Goal: Find specific page/section: Find specific page/section

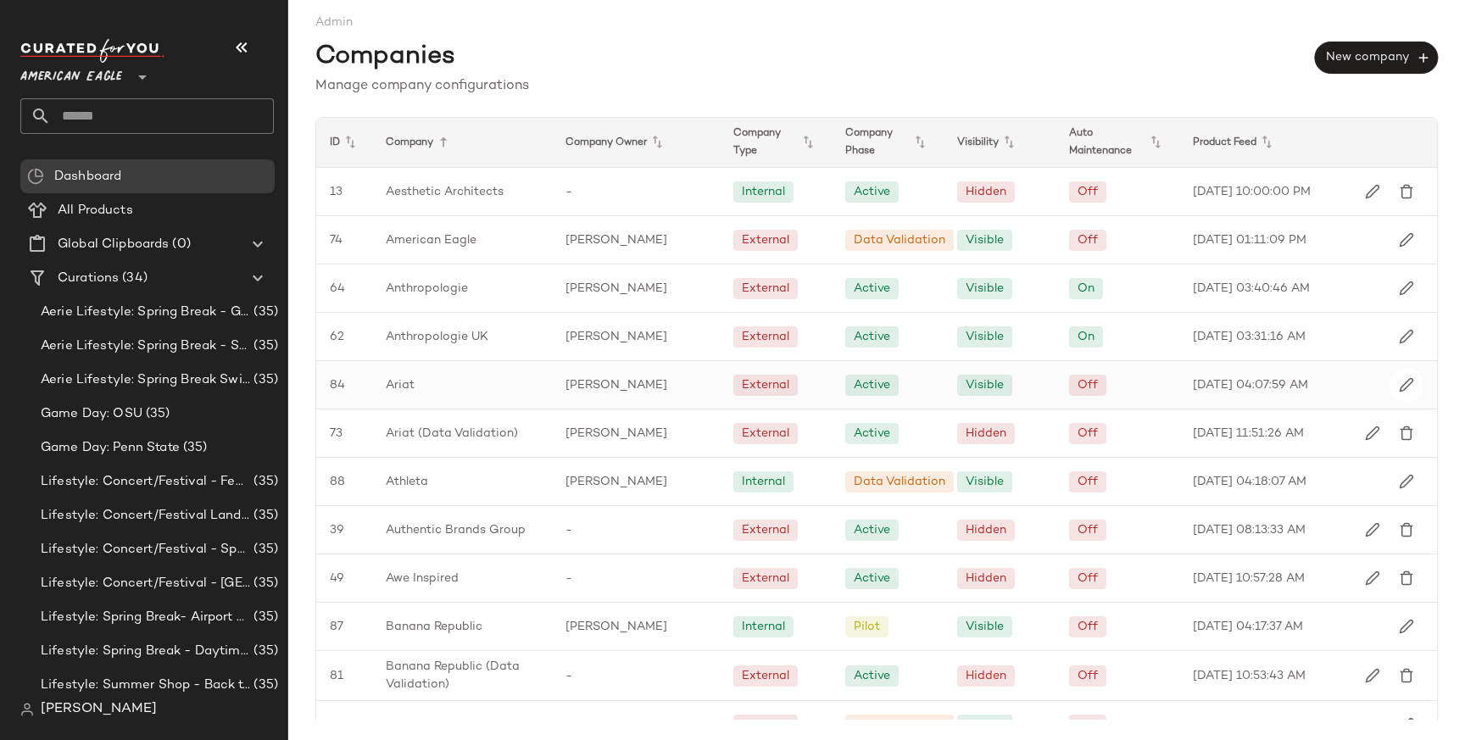
click at [416, 383] on div "Ariat" at bounding box center [462, 384] width 180 height 47
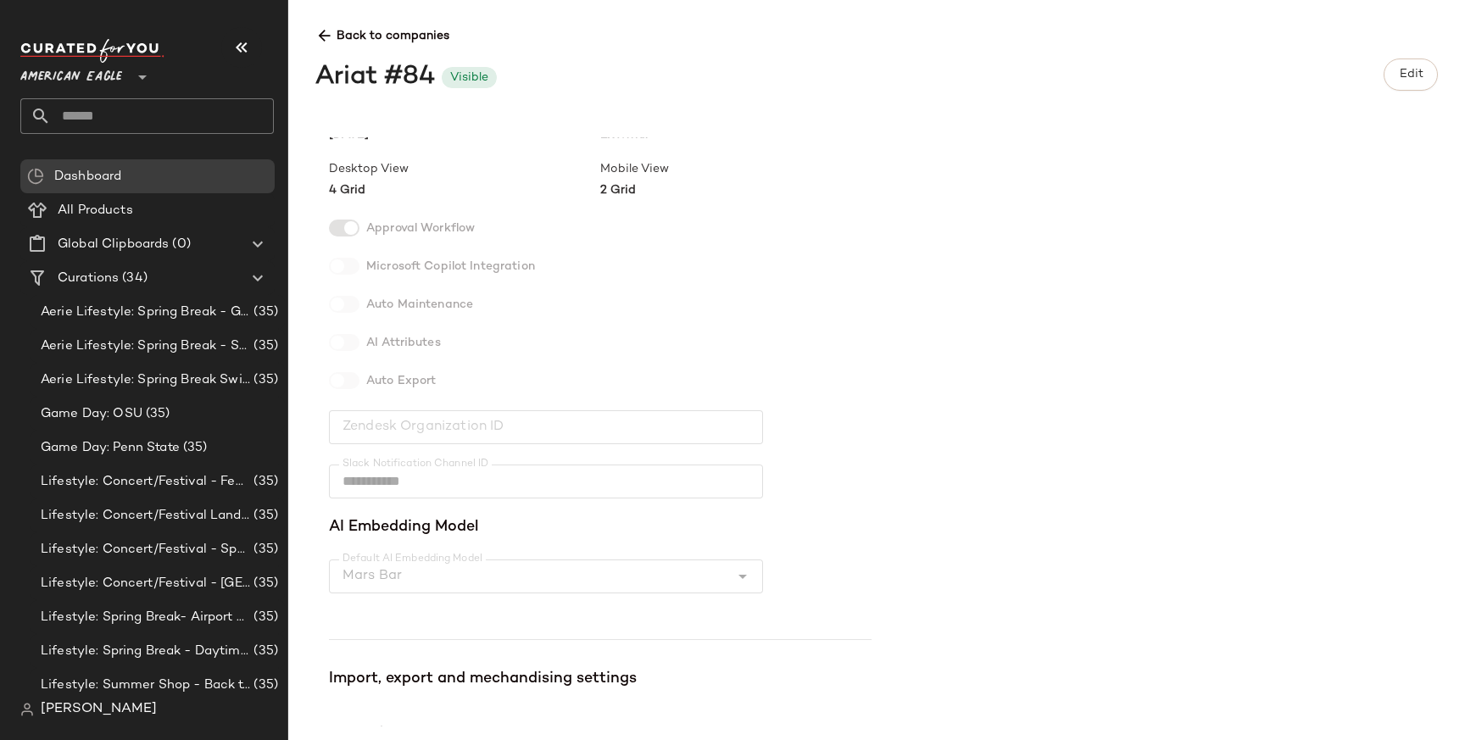
scroll to position [498, 0]
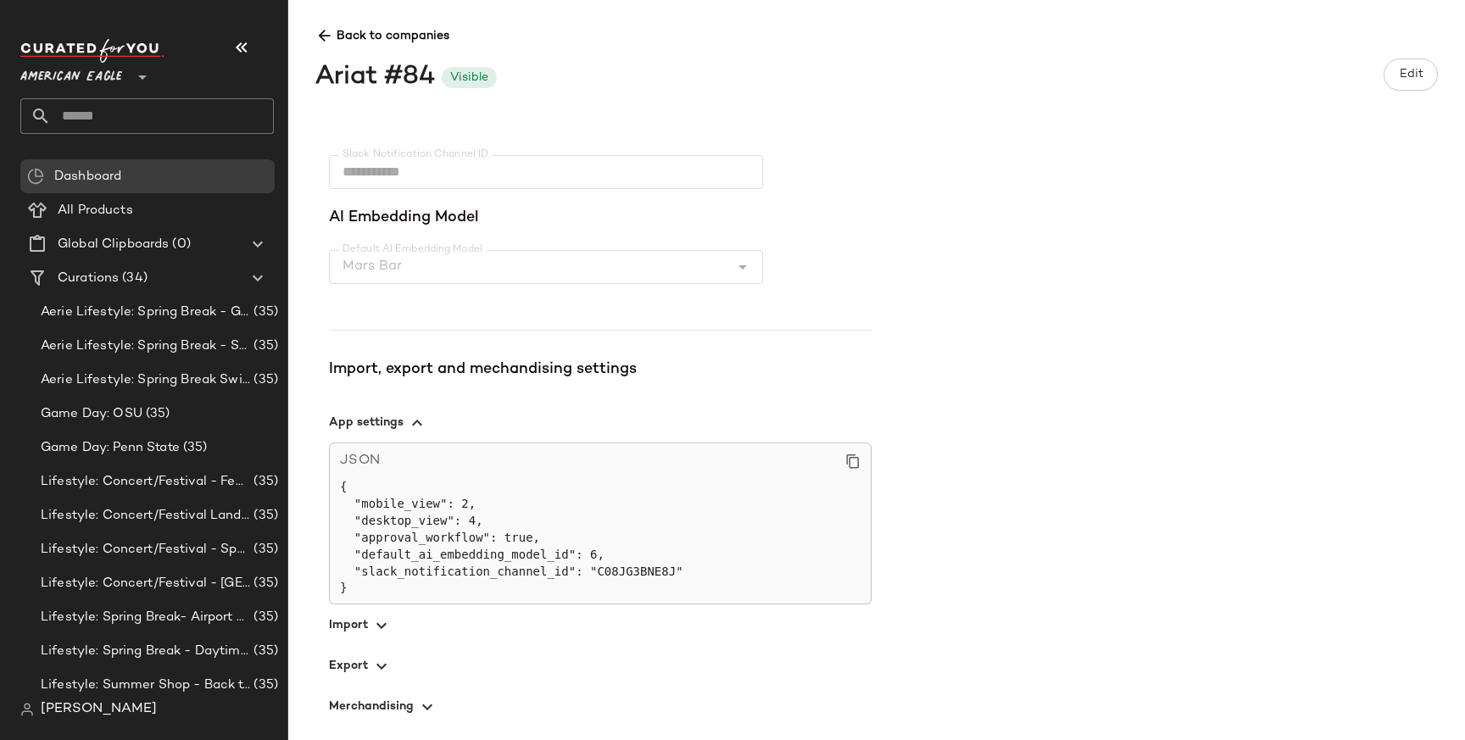
click at [363, 672] on span "button" at bounding box center [600, 665] width 542 height 41
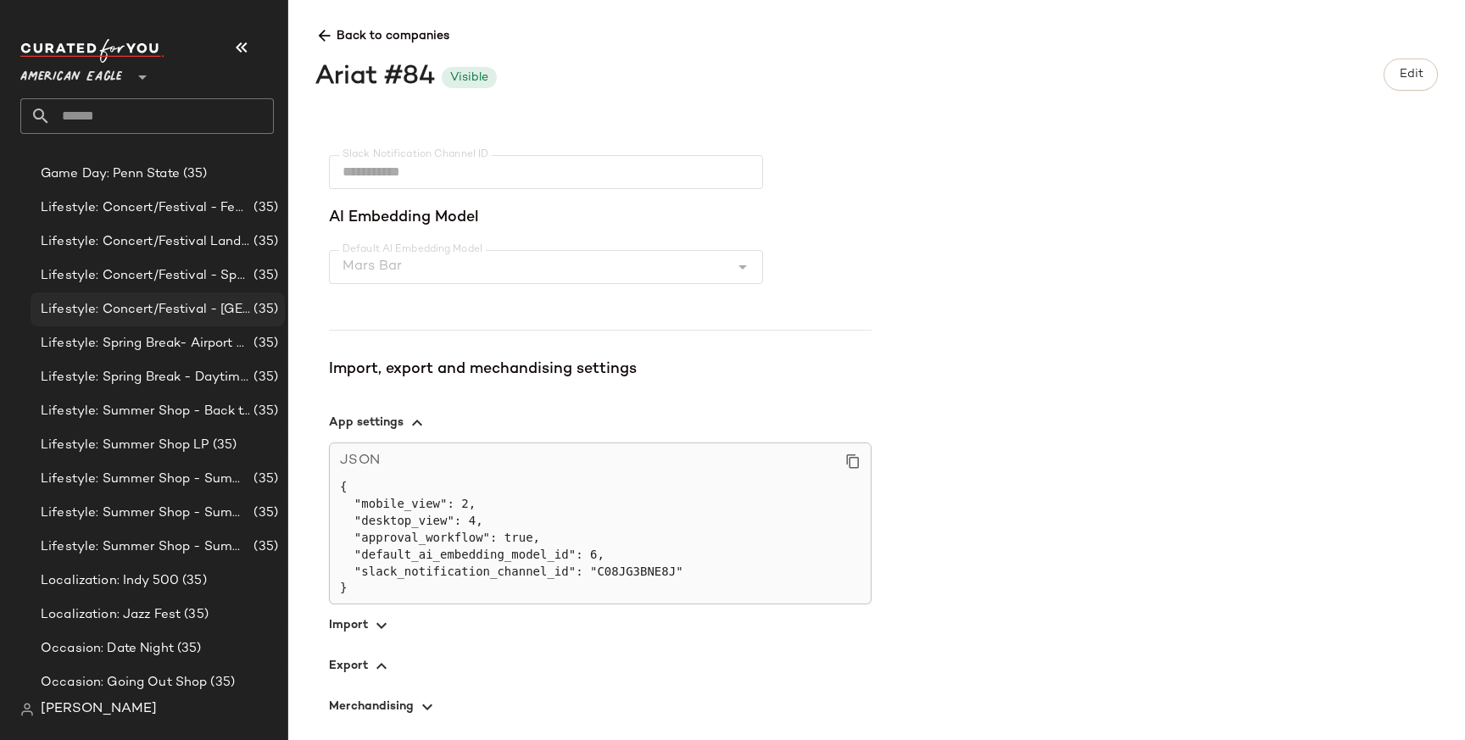
scroll to position [0, 0]
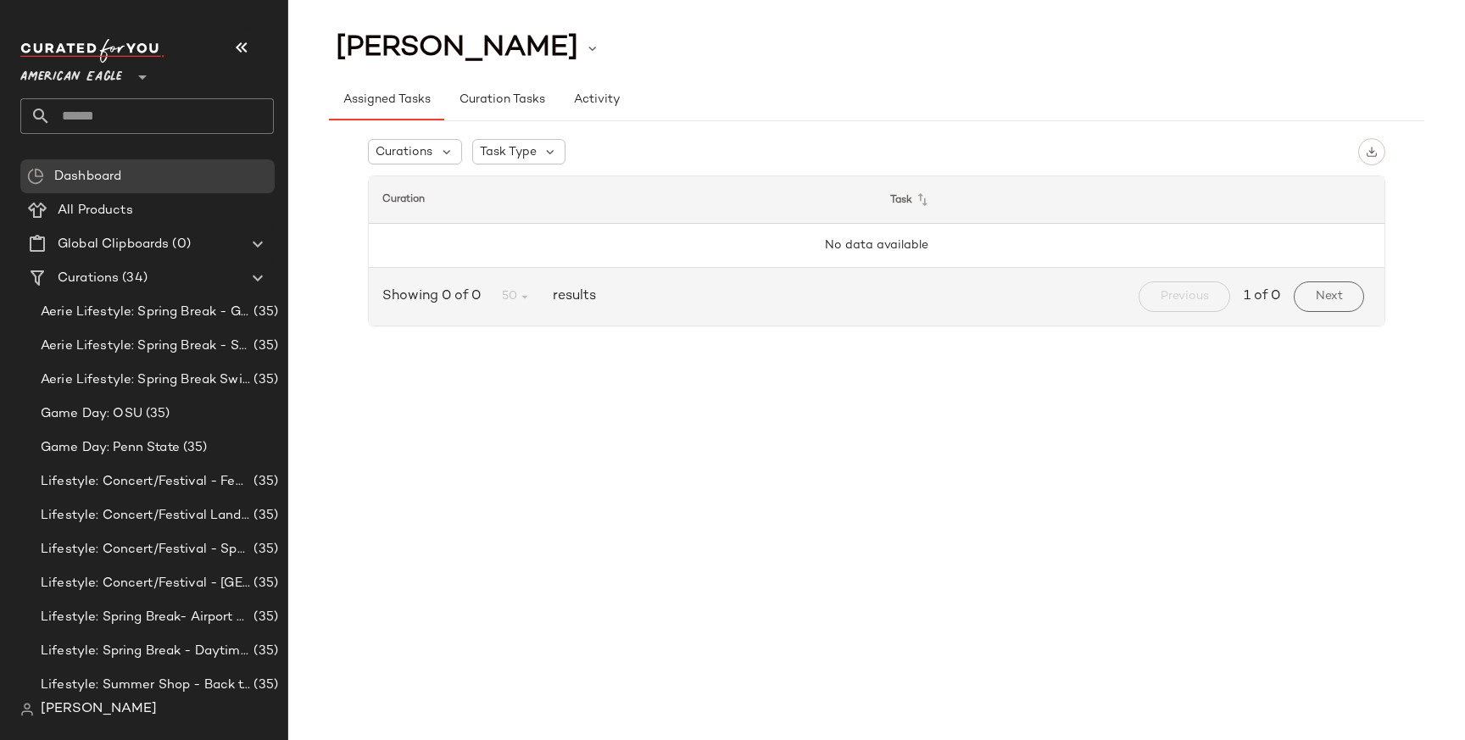
click at [89, 712] on span "[PERSON_NAME]" at bounding box center [99, 709] width 116 height 20
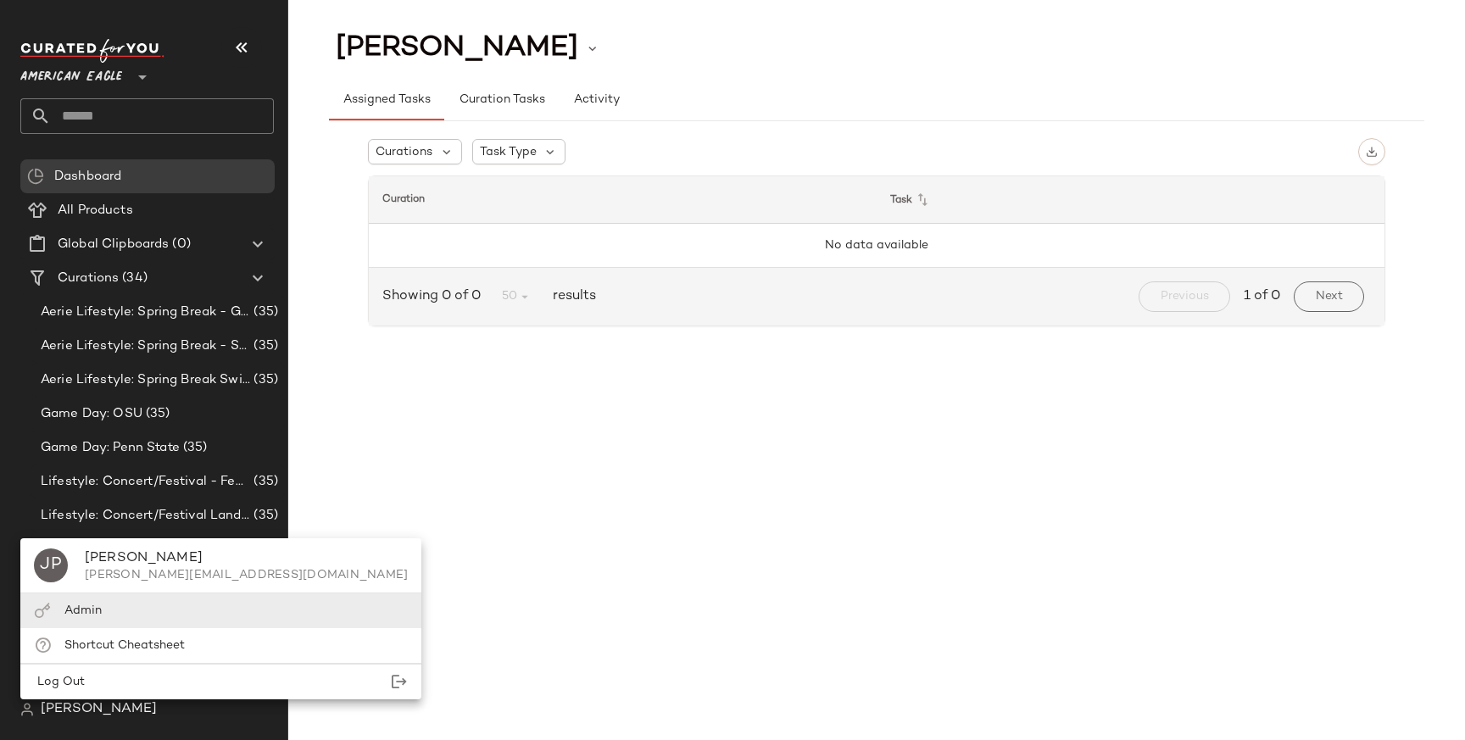
click at [132, 612] on div "Admin" at bounding box center [220, 610] width 401 height 35
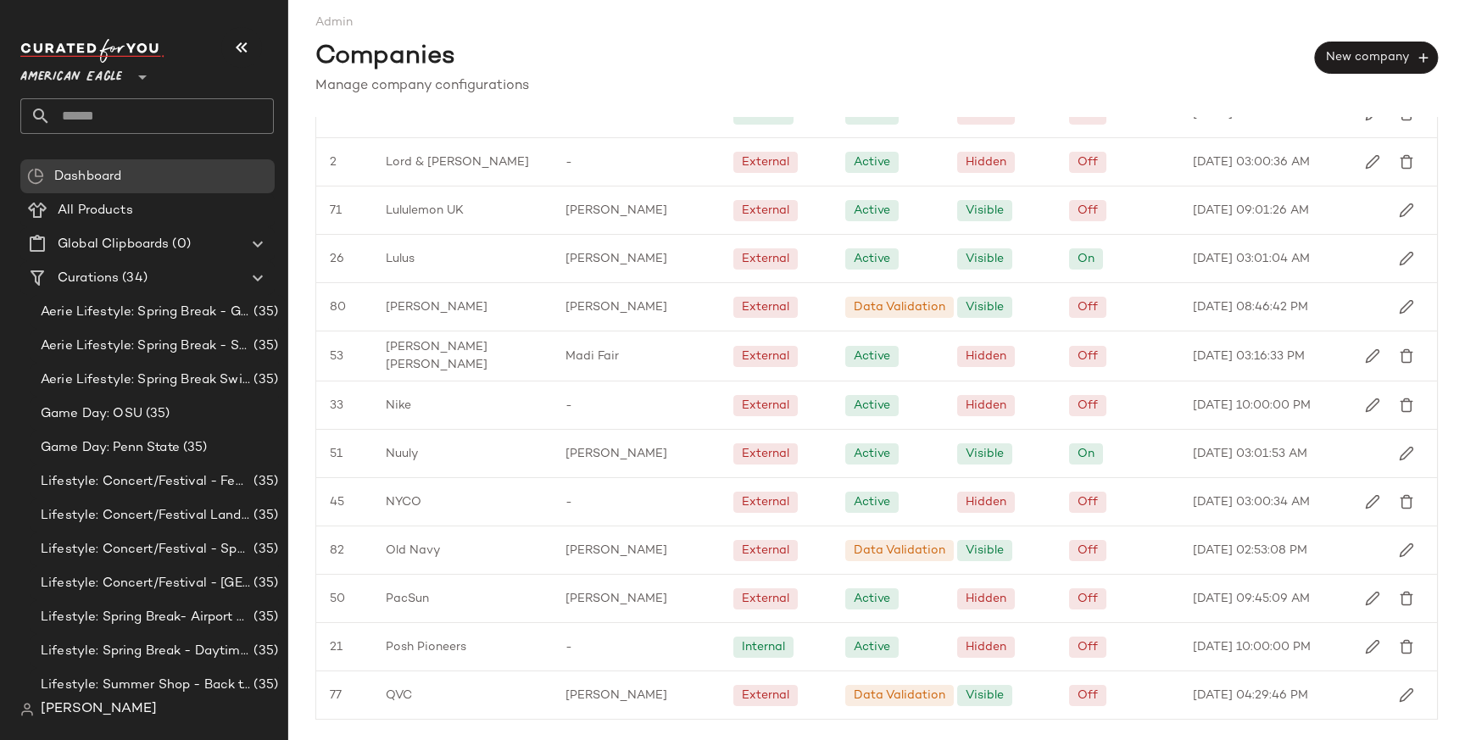
scroll to position [1927, 0]
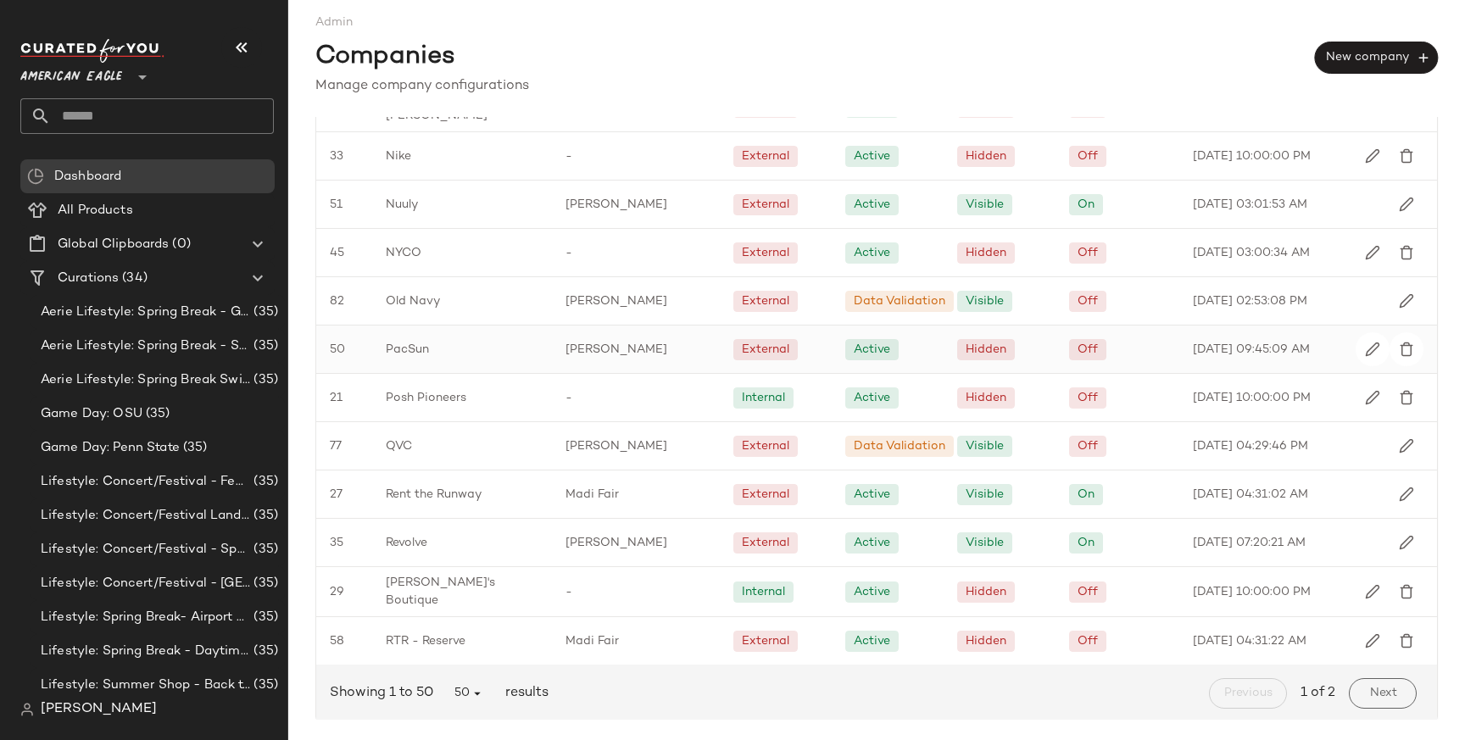
click at [417, 345] on span "PacSun" at bounding box center [407, 350] width 43 height 18
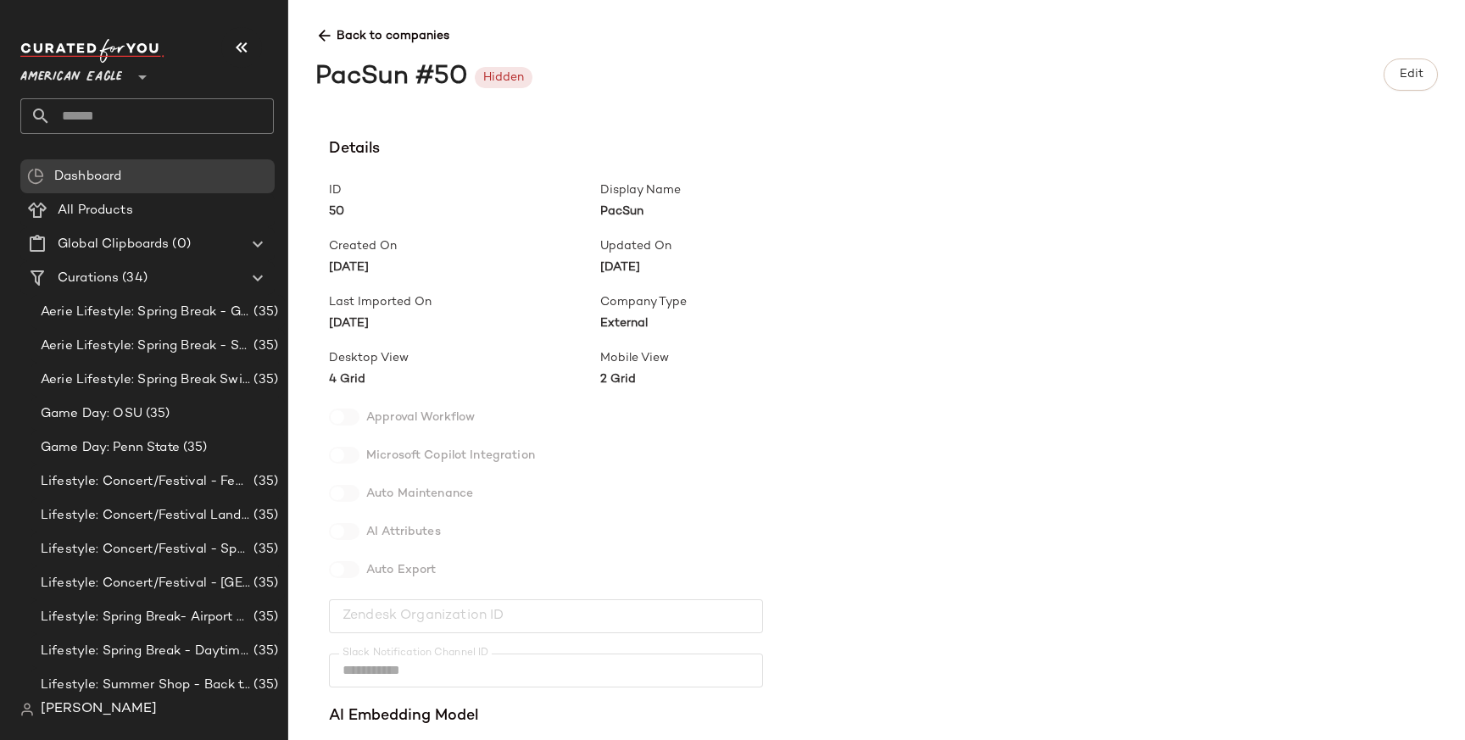
scroll to position [498, 0]
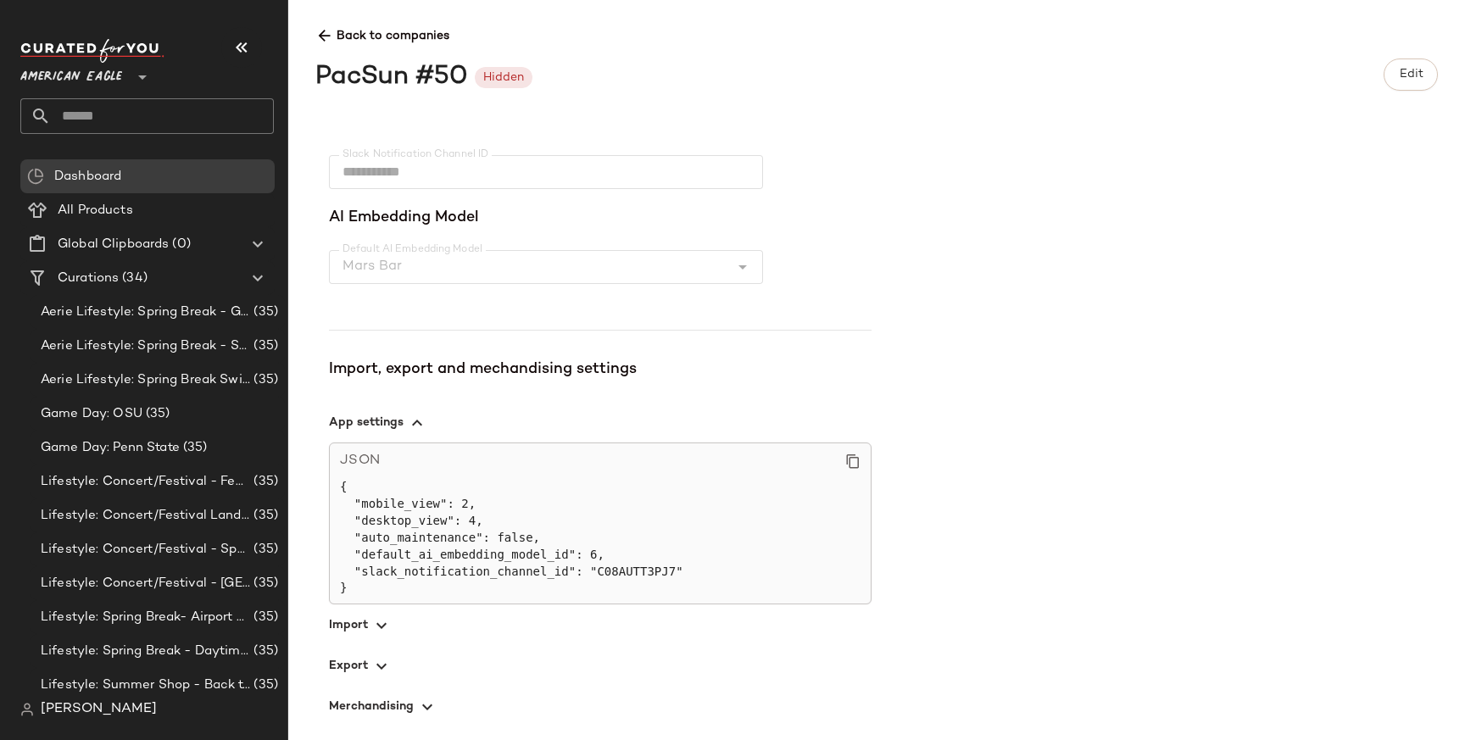
click at [386, 663] on icon "button" at bounding box center [381, 666] width 20 height 20
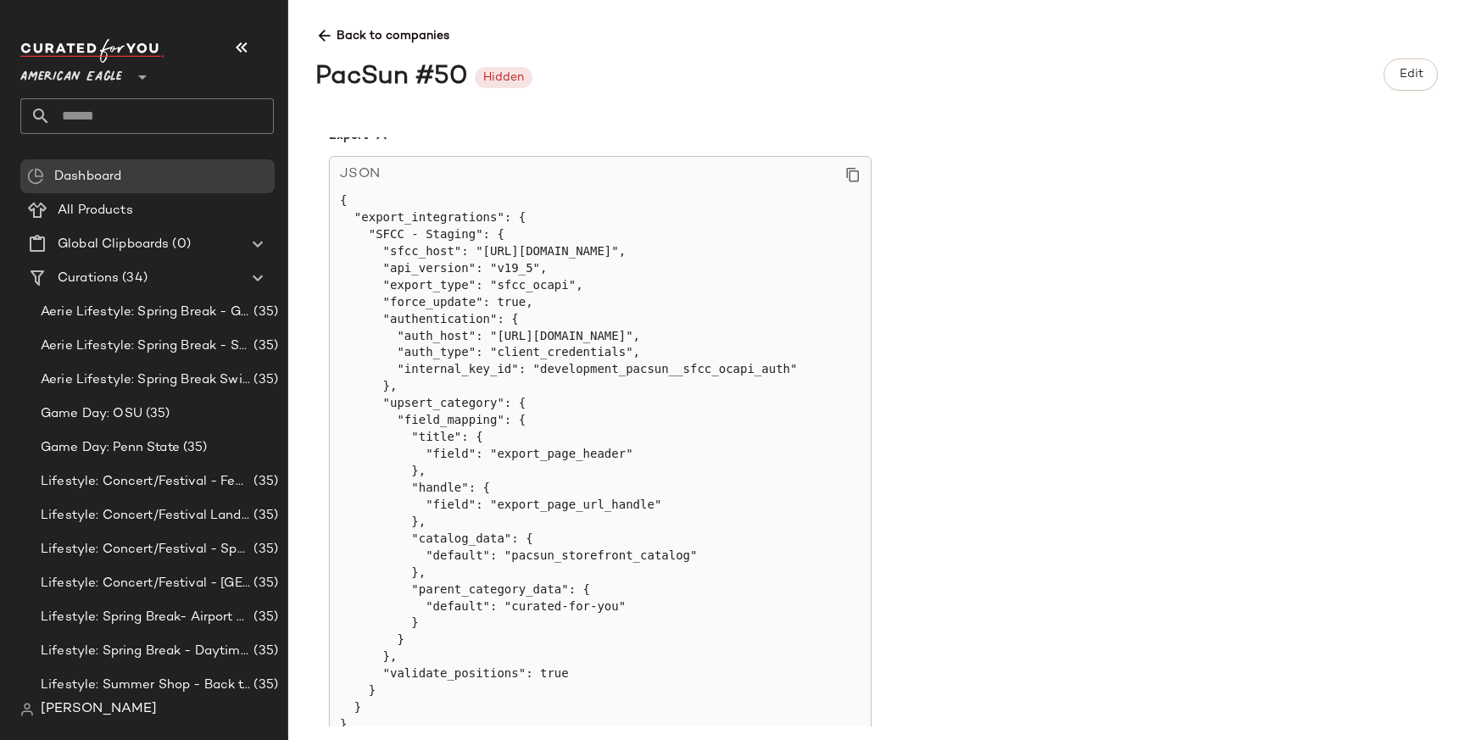
scroll to position [1083, 0]
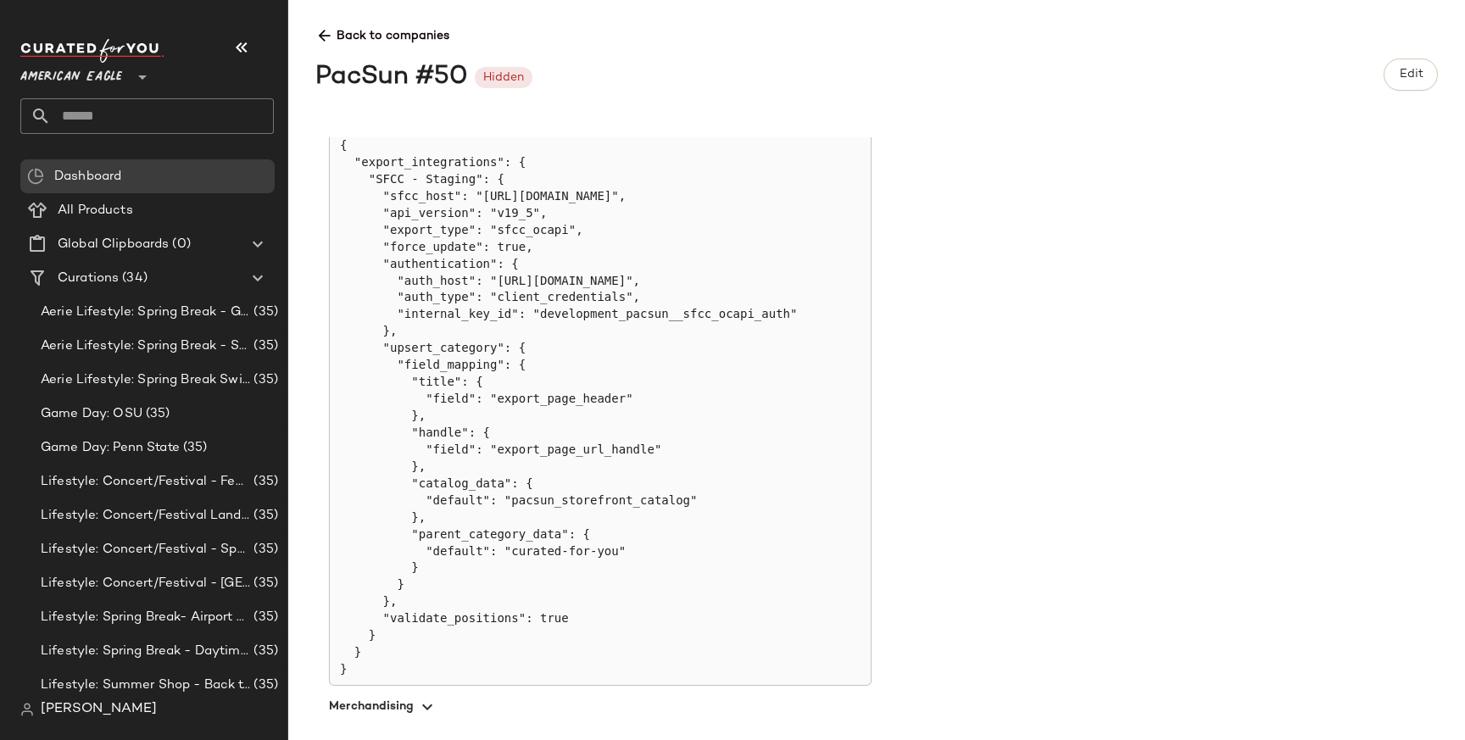
click at [1136, 124] on div "**********" at bounding box center [876, 370] width 1176 height 740
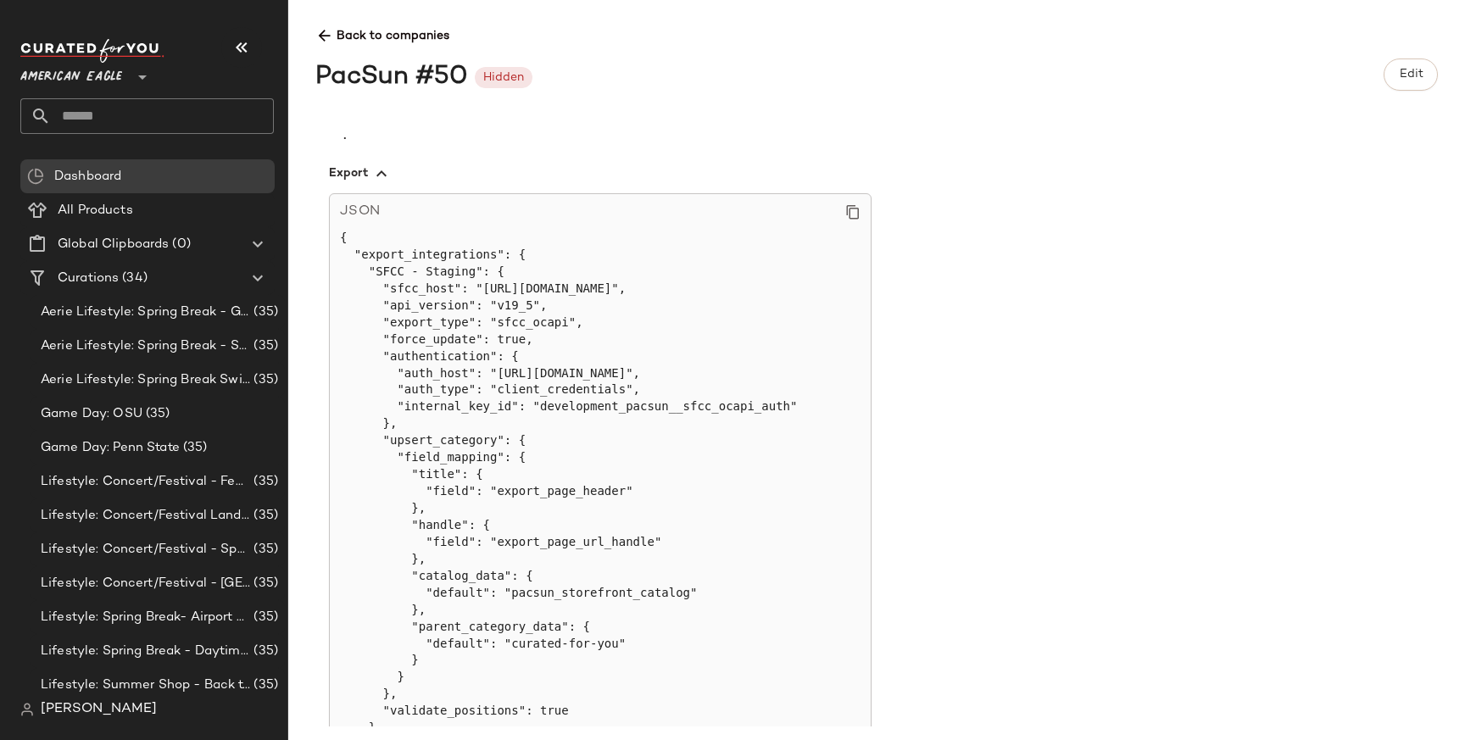
scroll to position [983, 0]
